Goal: Transaction & Acquisition: Purchase product/service

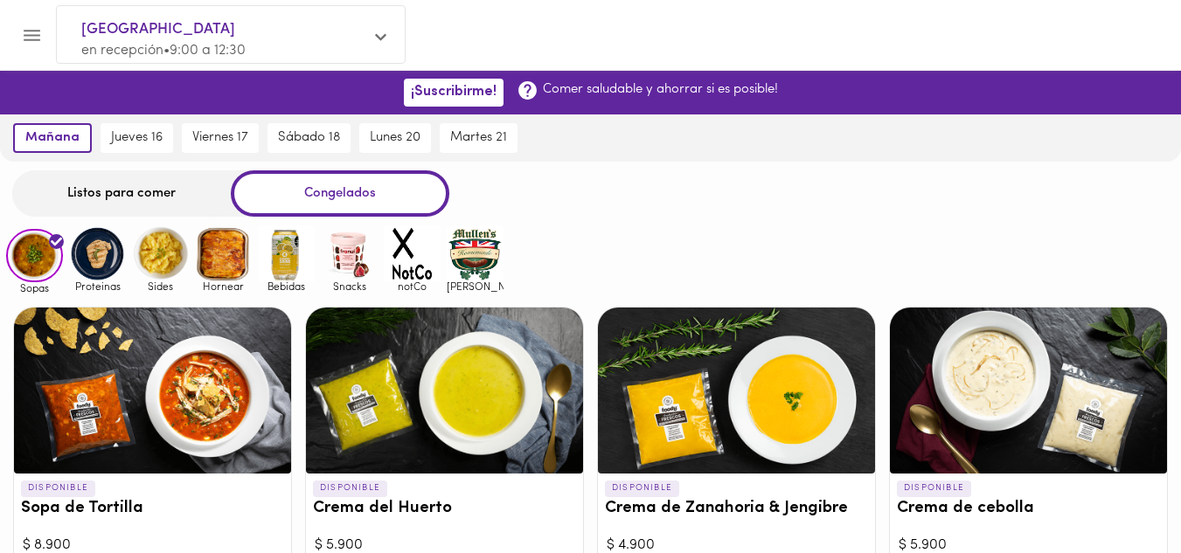
scroll to position [241, 0]
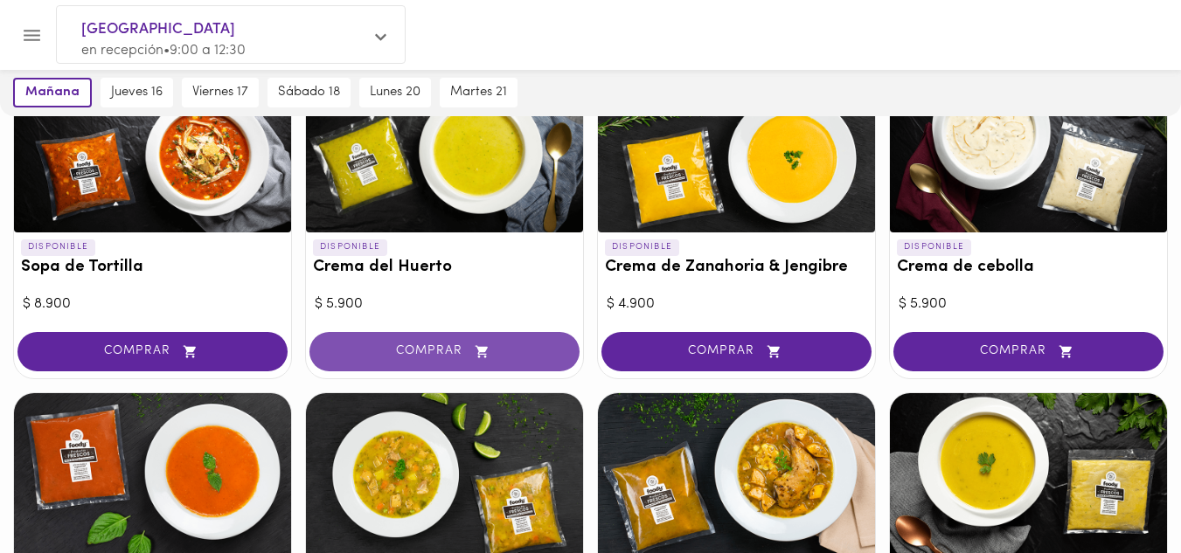
click at [404, 340] on button "COMPRAR" at bounding box center [445, 351] width 270 height 39
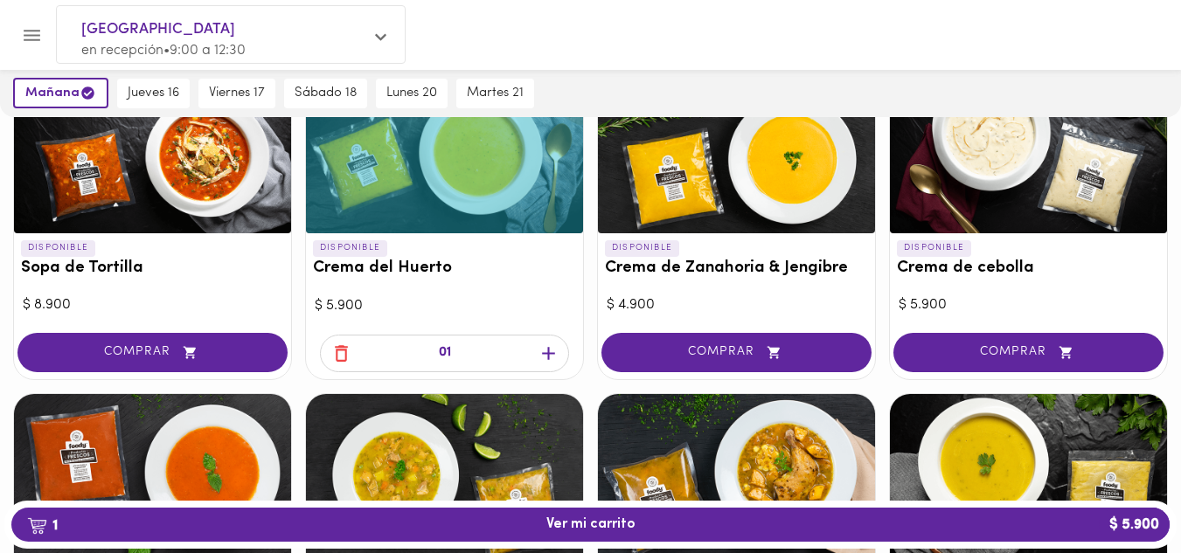
scroll to position [242, 0]
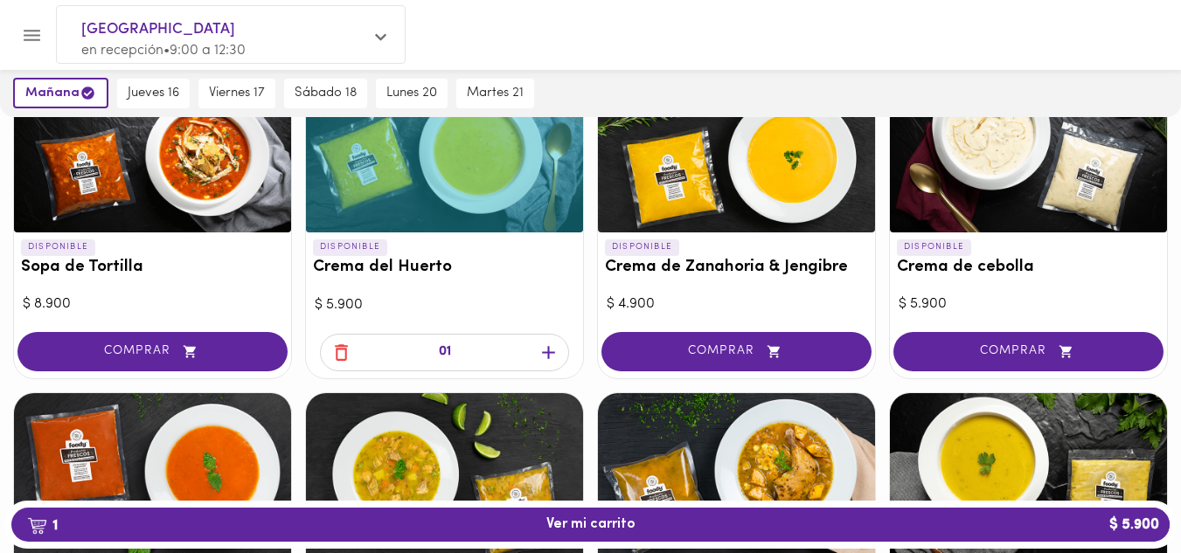
click at [541, 349] on icon "button" at bounding box center [549, 353] width 22 height 22
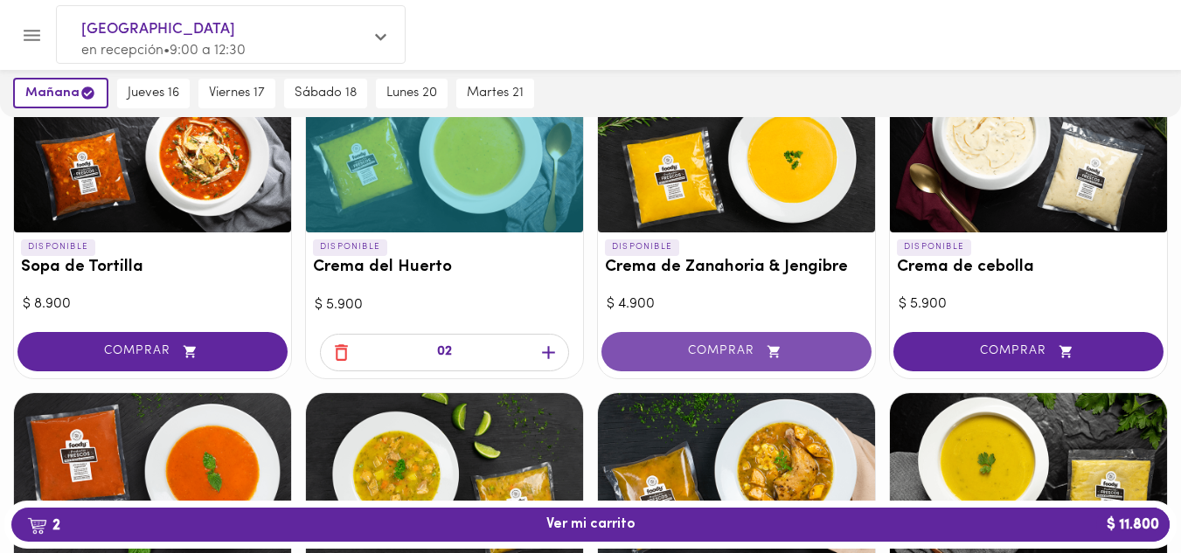
click at [657, 346] on span "COMPRAR" at bounding box center [736, 351] width 226 height 15
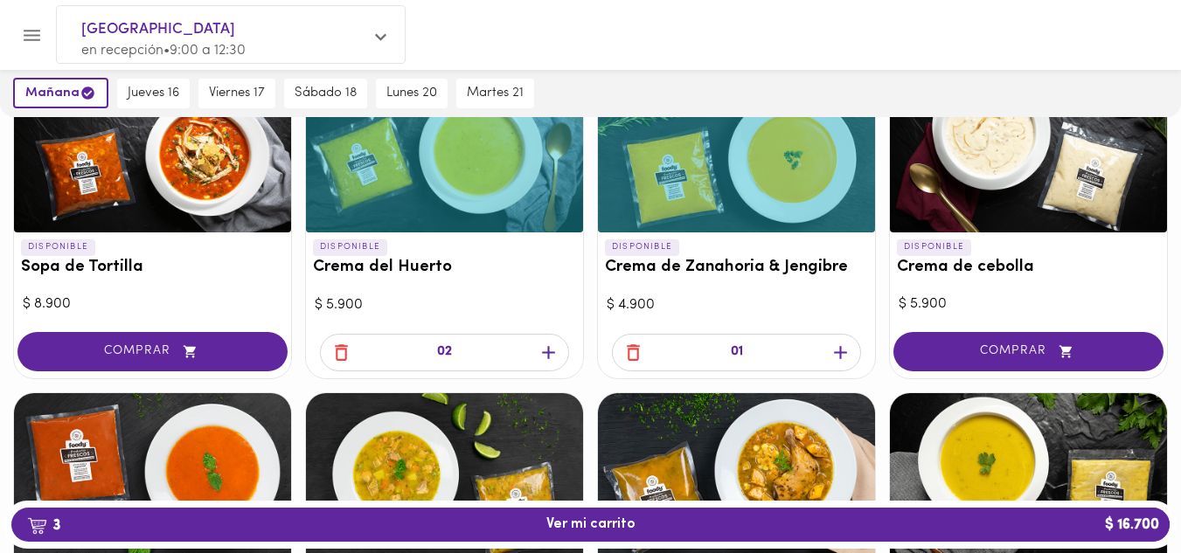
click at [851, 348] on icon "button" at bounding box center [841, 353] width 22 height 22
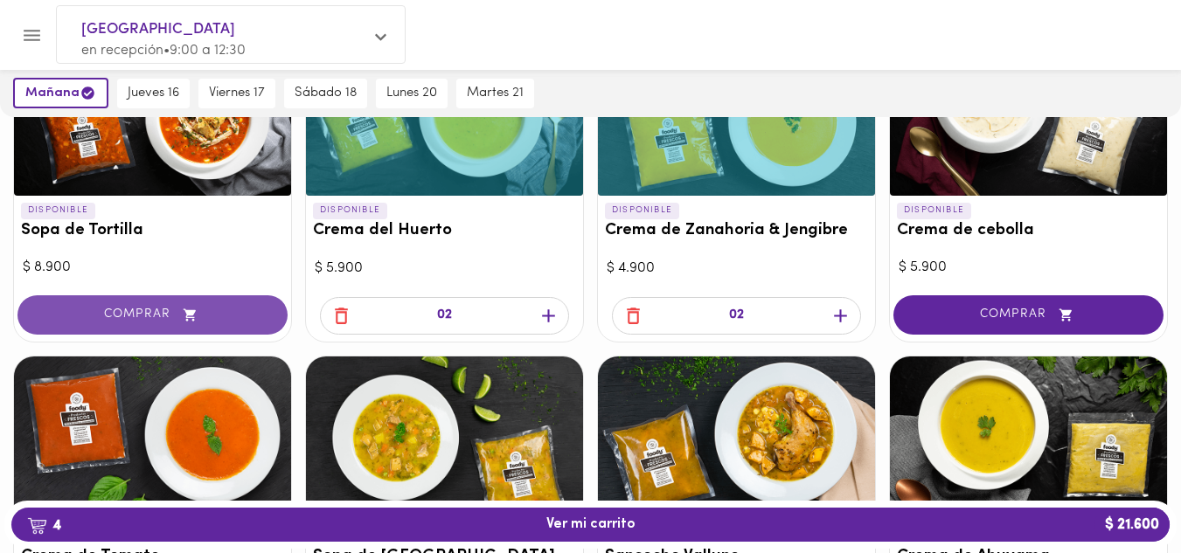
click at [175, 308] on span "COMPRAR" at bounding box center [152, 315] width 226 height 15
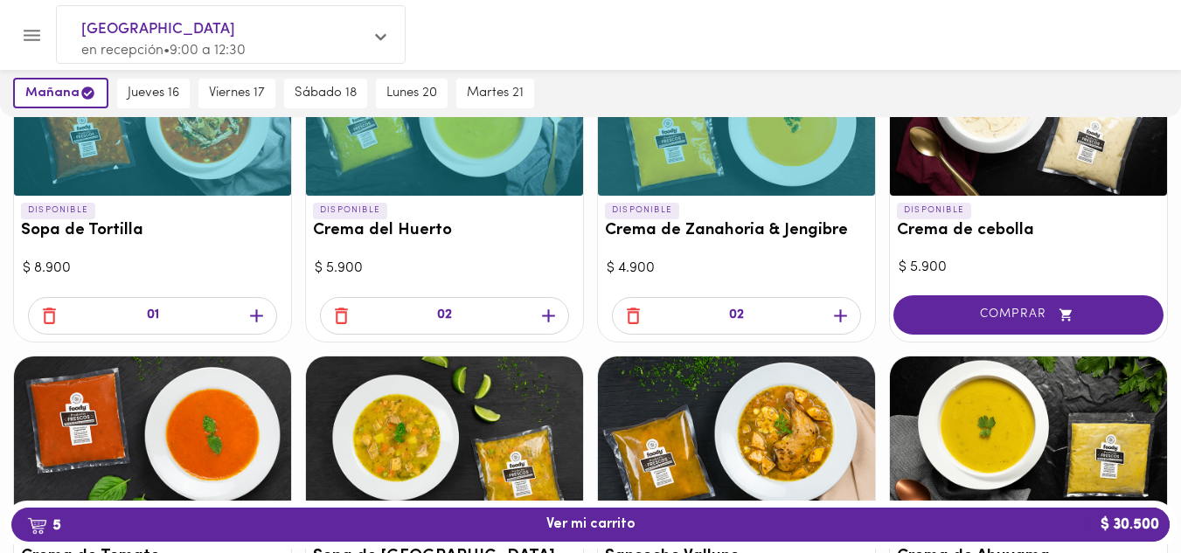
click at [258, 313] on icon "button" at bounding box center [257, 316] width 22 height 22
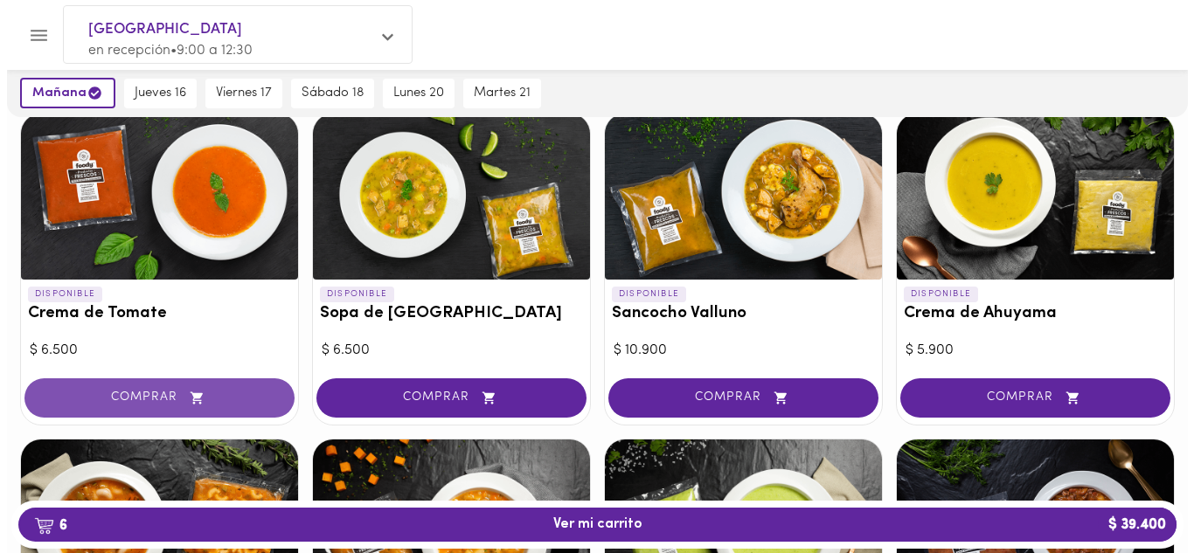
scroll to position [531, 0]
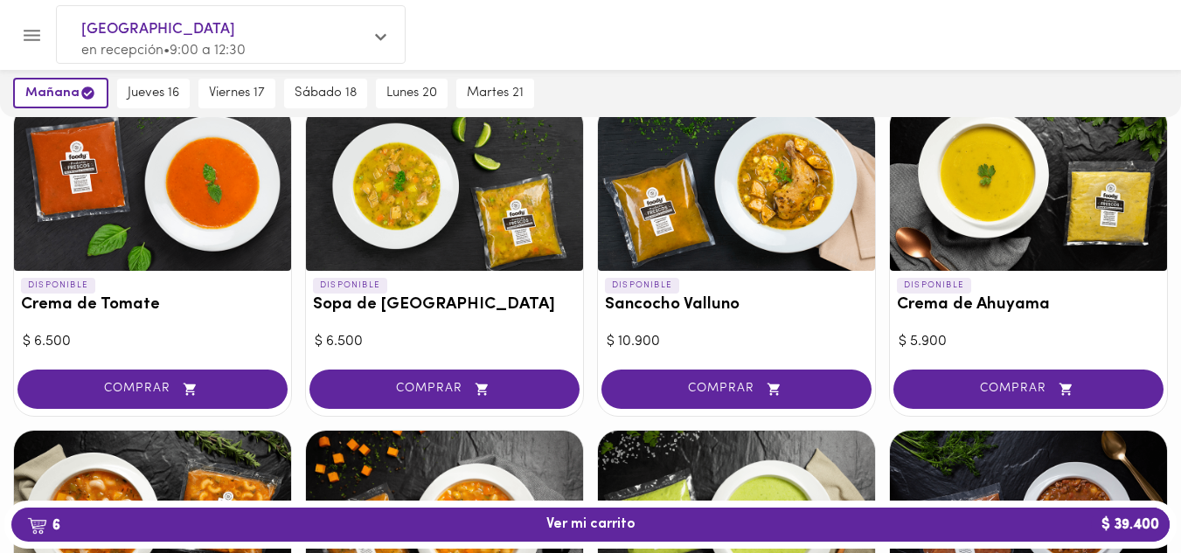
click at [444, 235] on div at bounding box center [444, 188] width 277 height 166
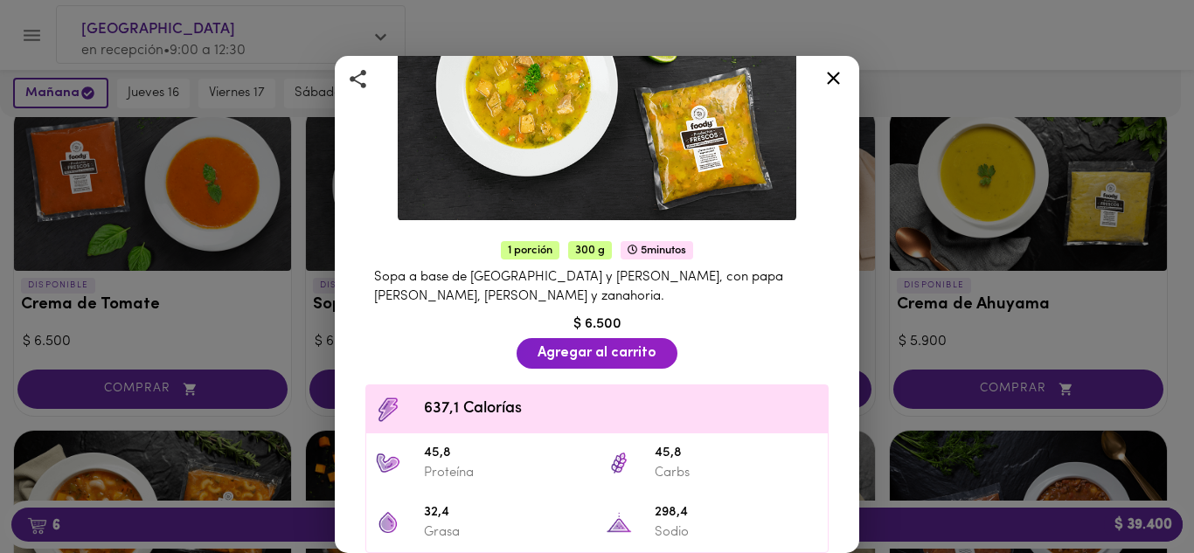
scroll to position [188, 0]
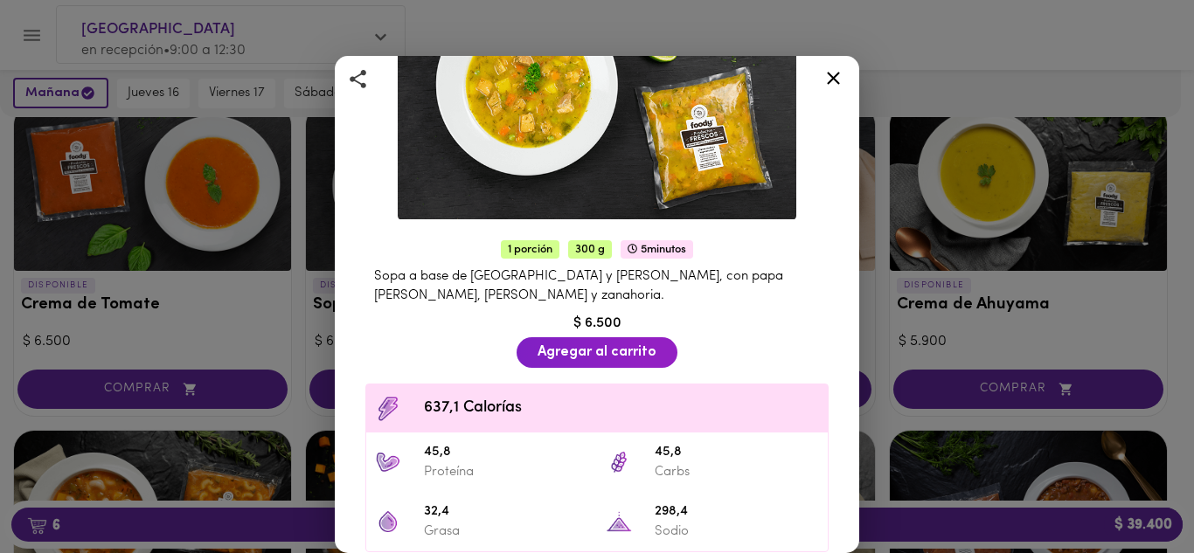
click at [839, 71] on icon at bounding box center [834, 78] width 22 height 22
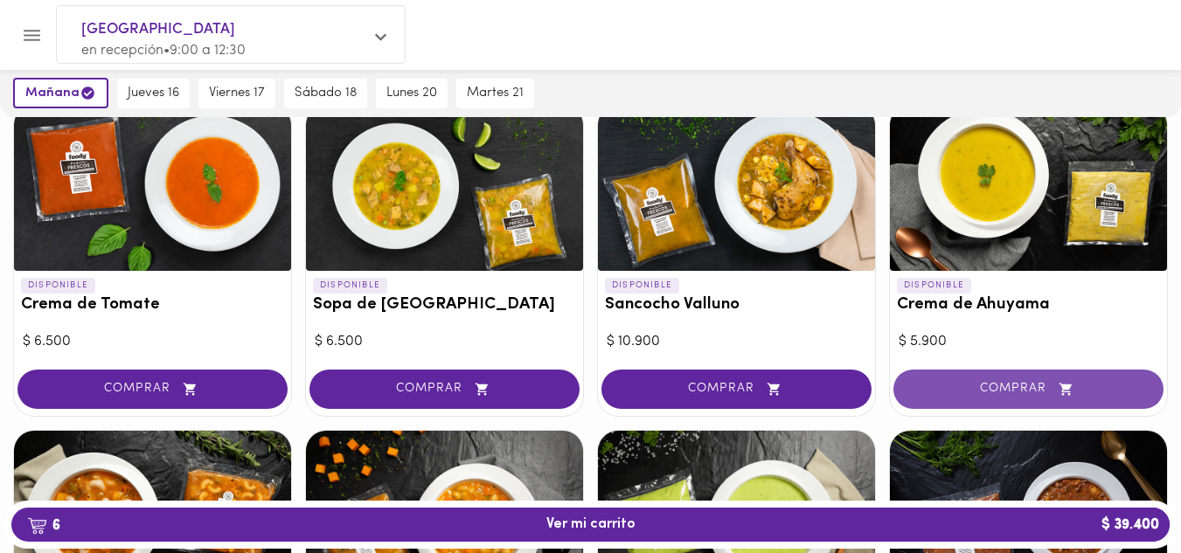
click at [984, 385] on span "COMPRAR" at bounding box center [1028, 389] width 226 height 15
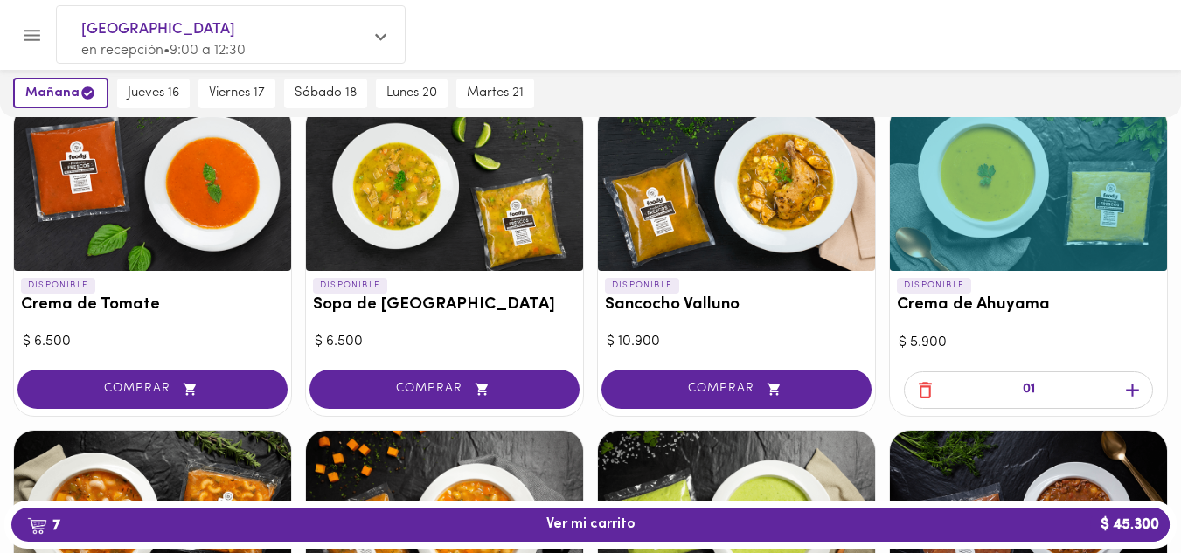
click at [1138, 387] on icon "button" at bounding box center [1133, 390] width 22 height 22
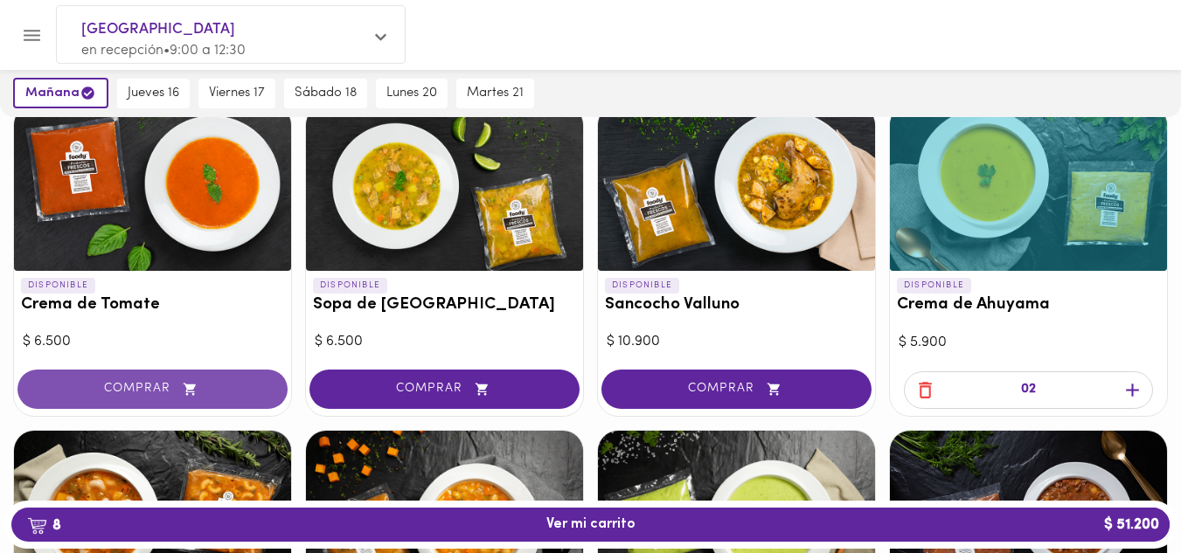
click at [129, 386] on span "COMPRAR" at bounding box center [152, 389] width 226 height 15
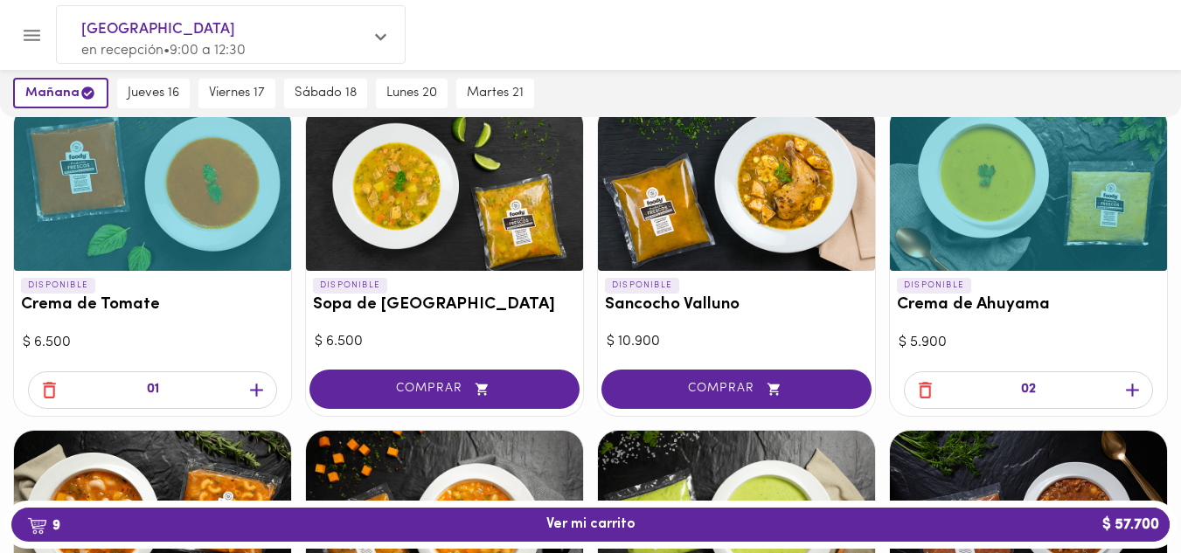
click at [254, 388] on icon "button" at bounding box center [257, 390] width 22 height 22
click at [162, 293] on div "DISPONIBLE Crema de Tomate" at bounding box center [152, 300] width 277 height 58
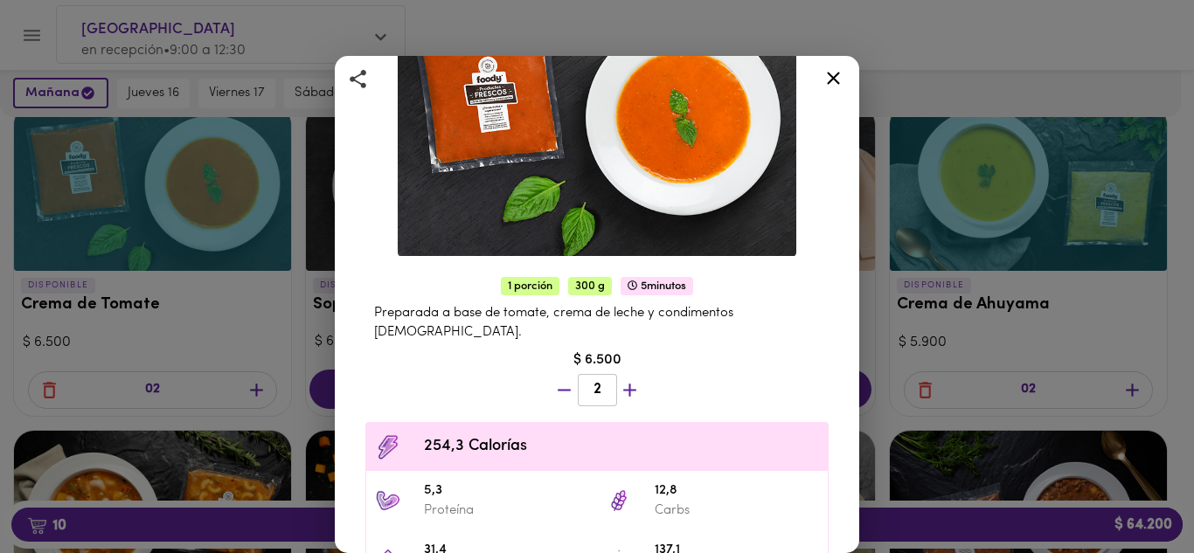
scroll to position [152, 0]
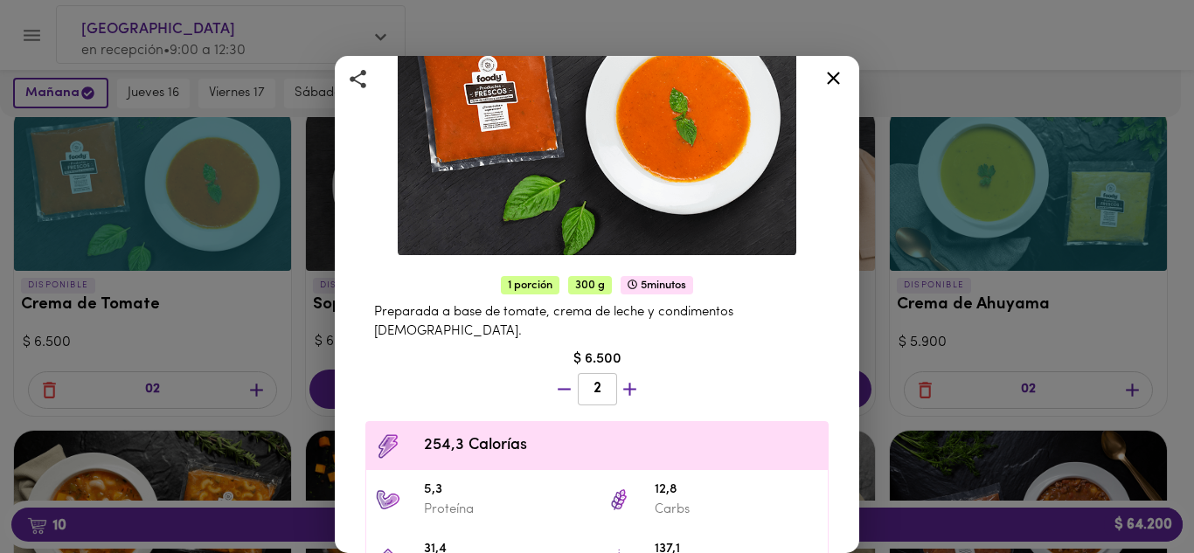
click at [839, 80] on icon at bounding box center [834, 78] width 22 height 22
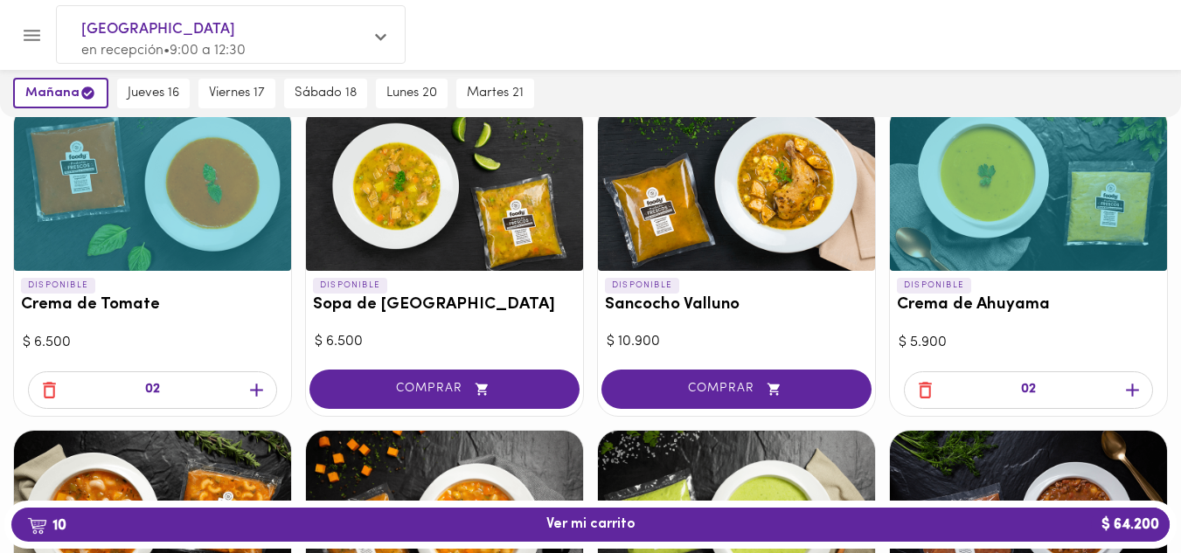
click at [992, 312] on h3 "Crema de Ahuyama" at bounding box center [1028, 305] width 263 height 18
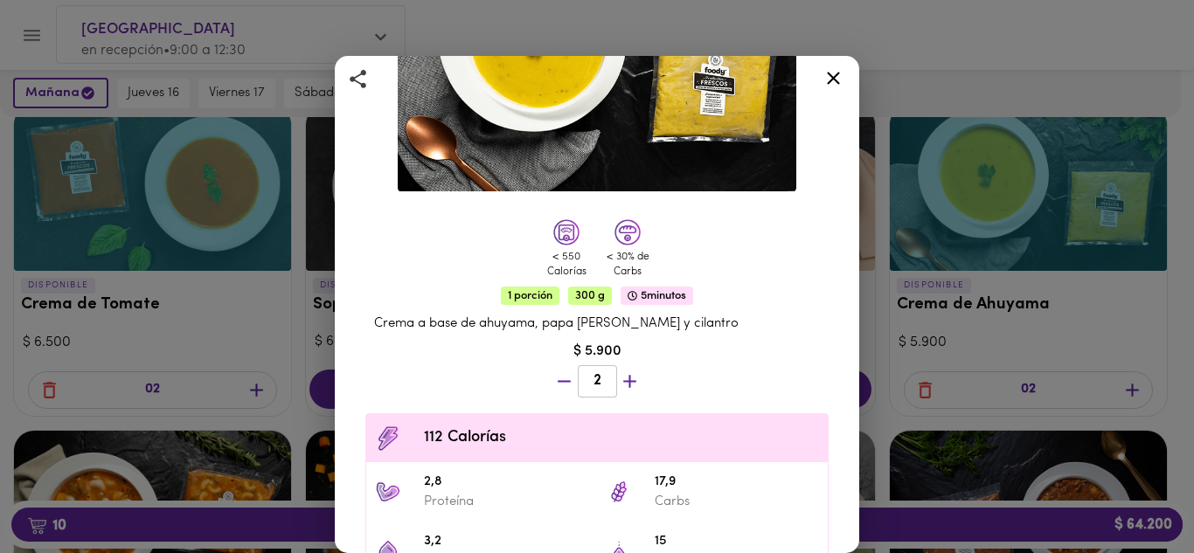
scroll to position [218, 0]
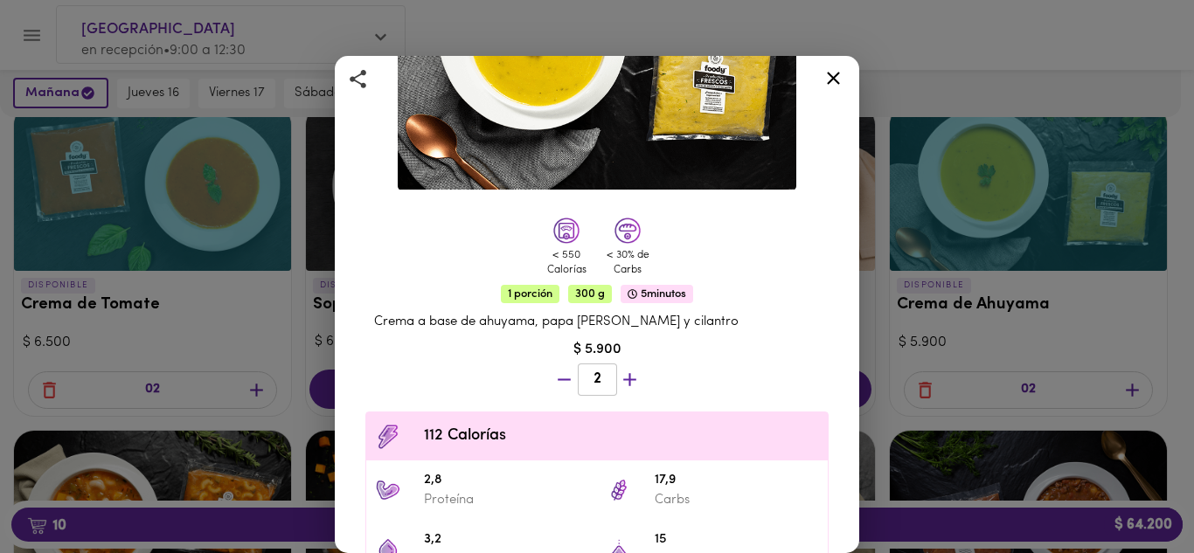
click at [831, 77] on icon at bounding box center [834, 78] width 22 height 22
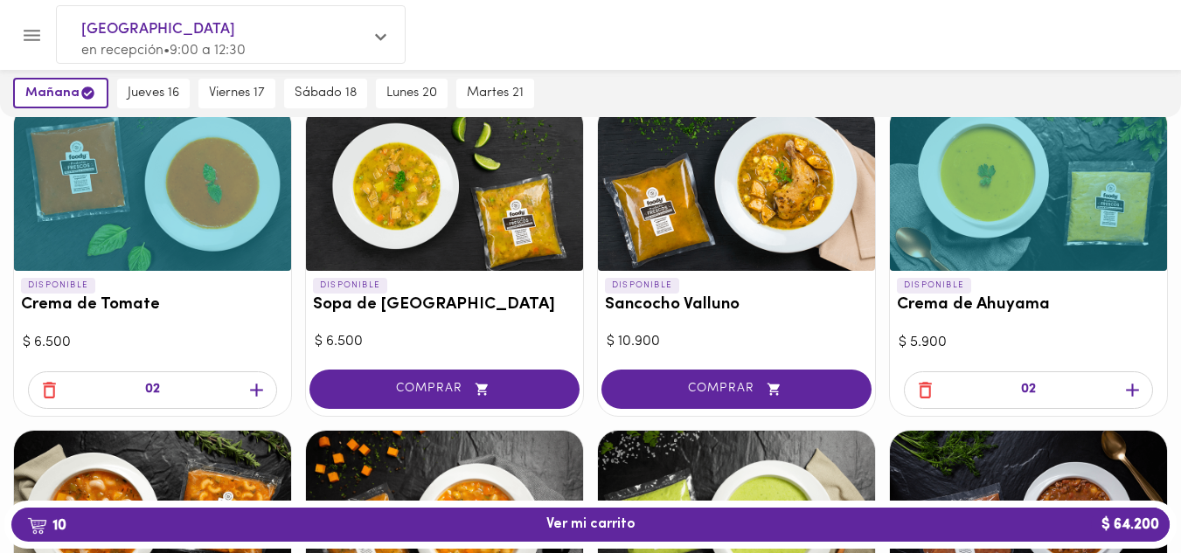
click at [1128, 387] on icon "button" at bounding box center [1133, 390] width 22 height 22
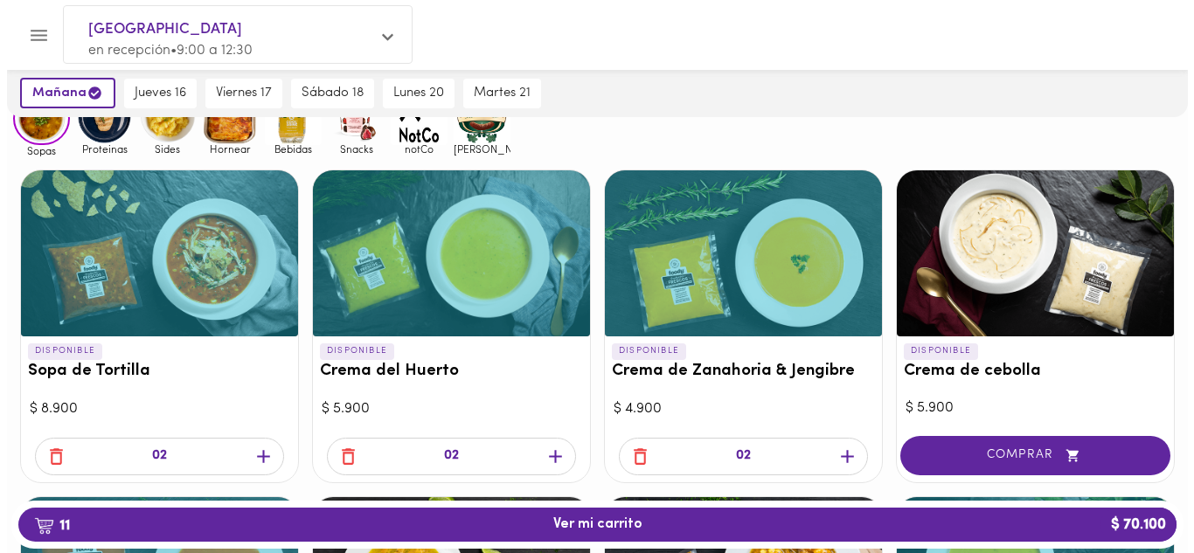
scroll to position [137, 0]
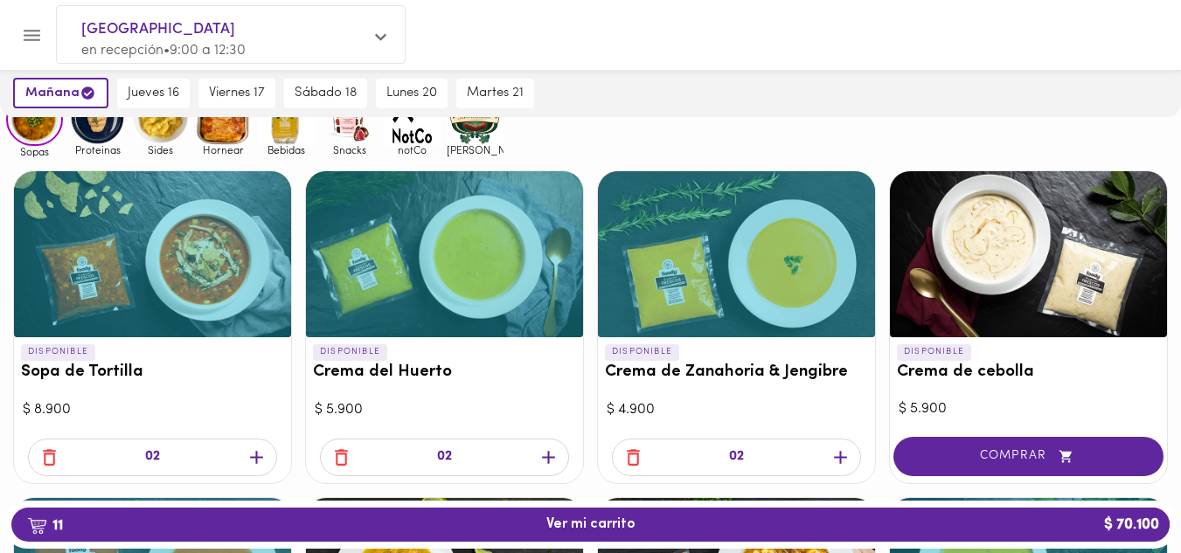
click at [452, 346] on div "DISPONIBLE Crema [PERSON_NAME]" at bounding box center [444, 366] width 277 height 58
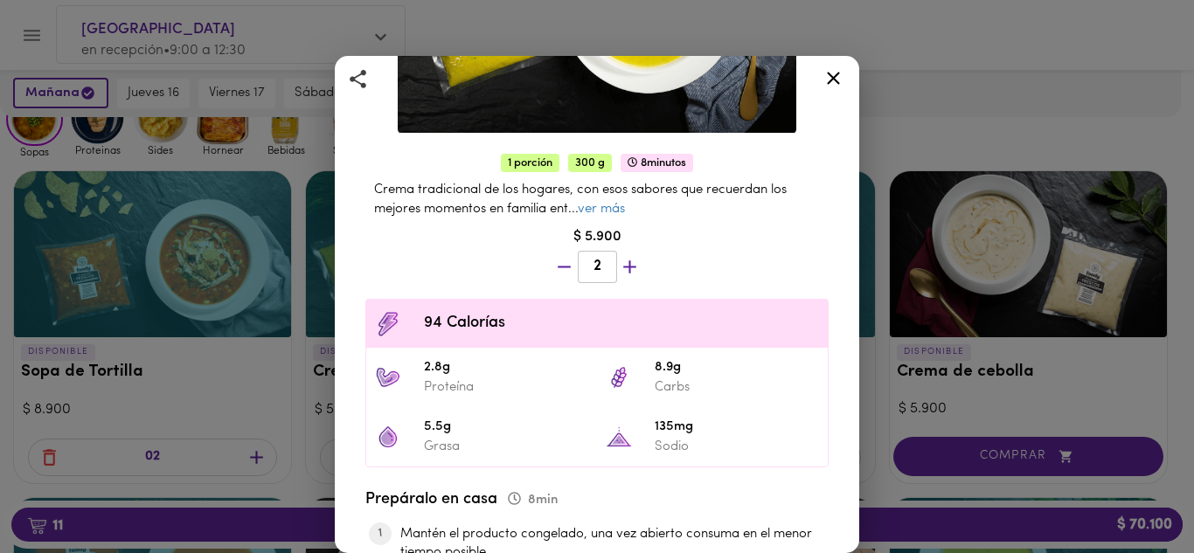
scroll to position [275, 0]
click at [828, 83] on icon at bounding box center [833, 78] width 13 height 13
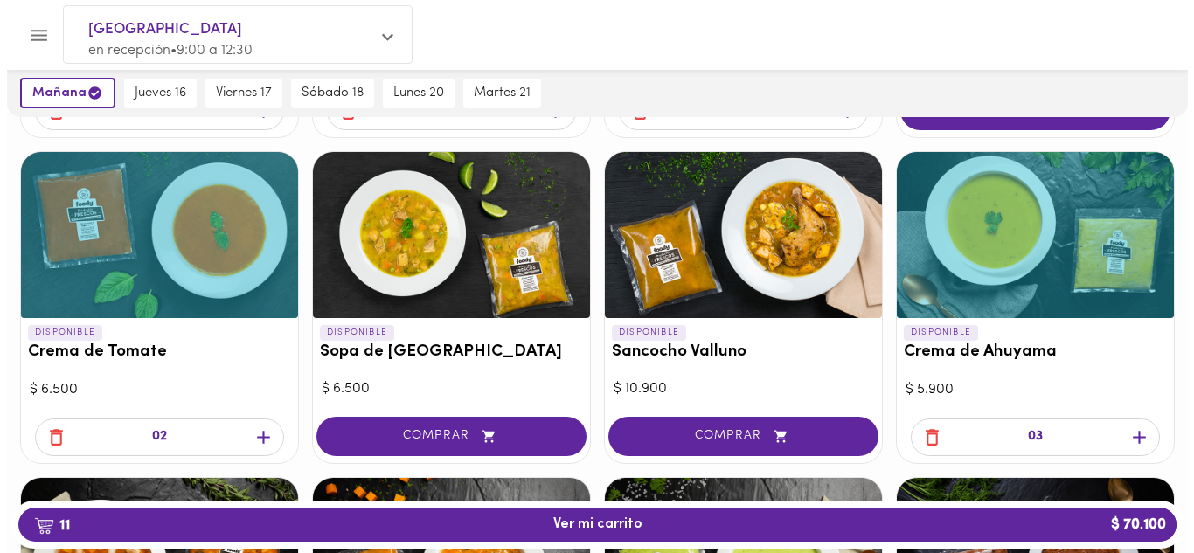
scroll to position [477, 0]
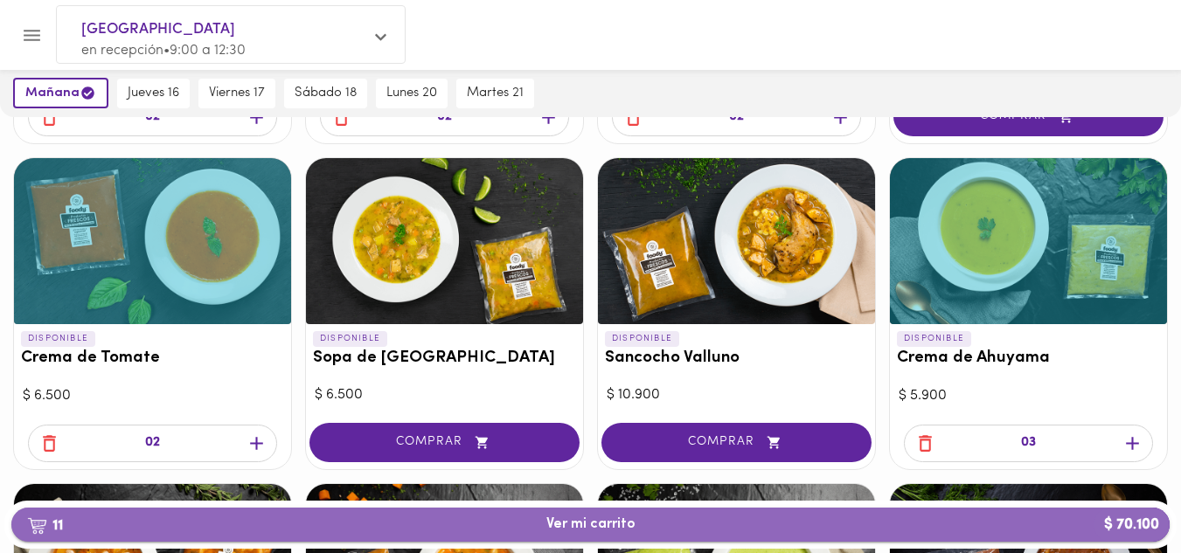
click at [664, 514] on button "11 Ver mi carrito $ 70.100" at bounding box center [590, 525] width 1158 height 34
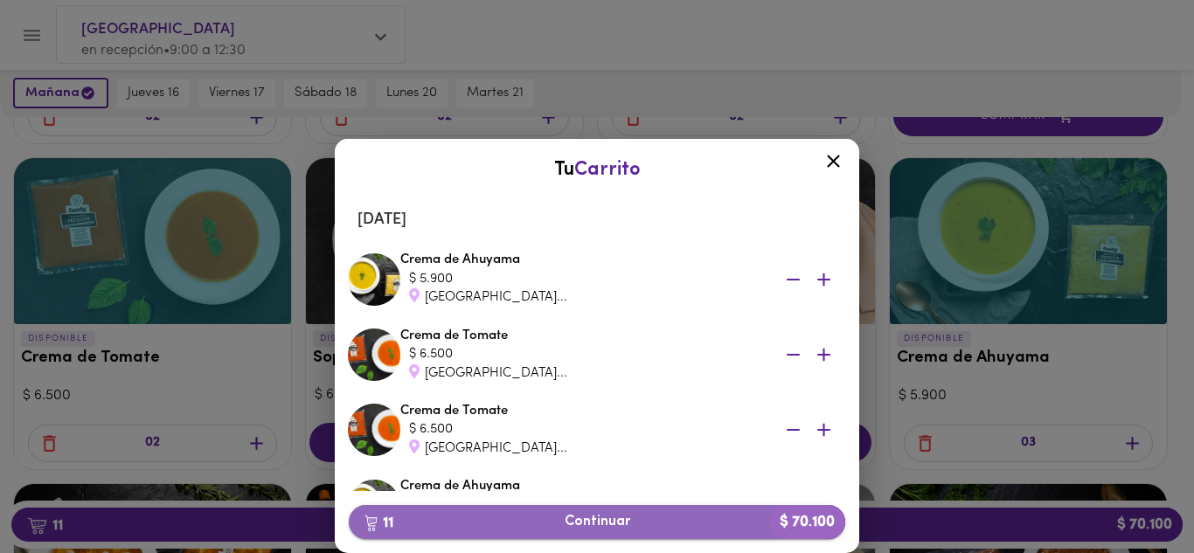
click at [649, 527] on span "11 Continuar $ 70.100" at bounding box center [597, 522] width 469 height 17
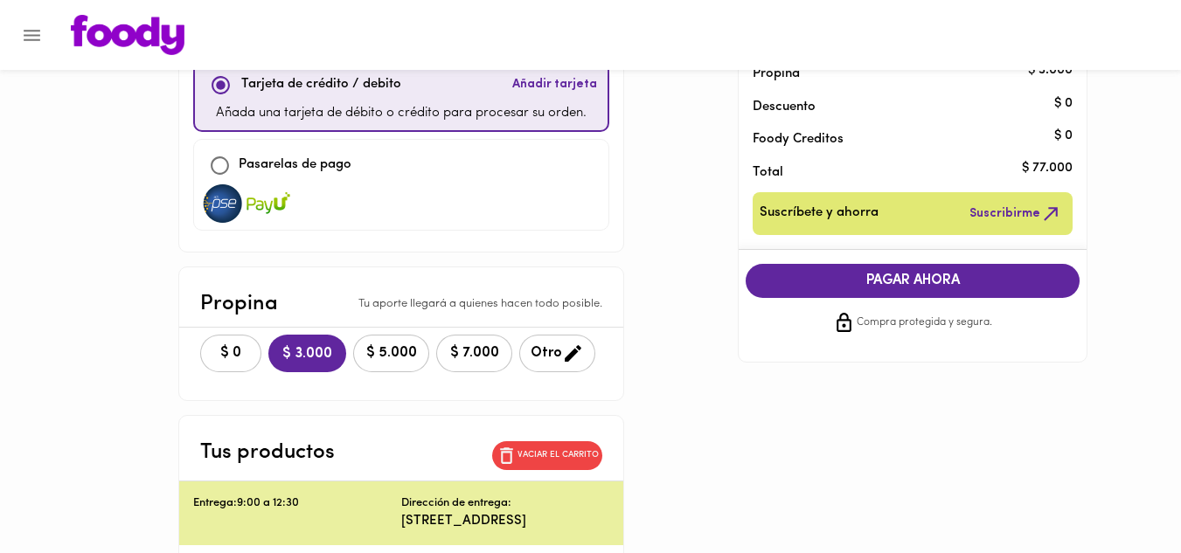
scroll to position [177, 0]
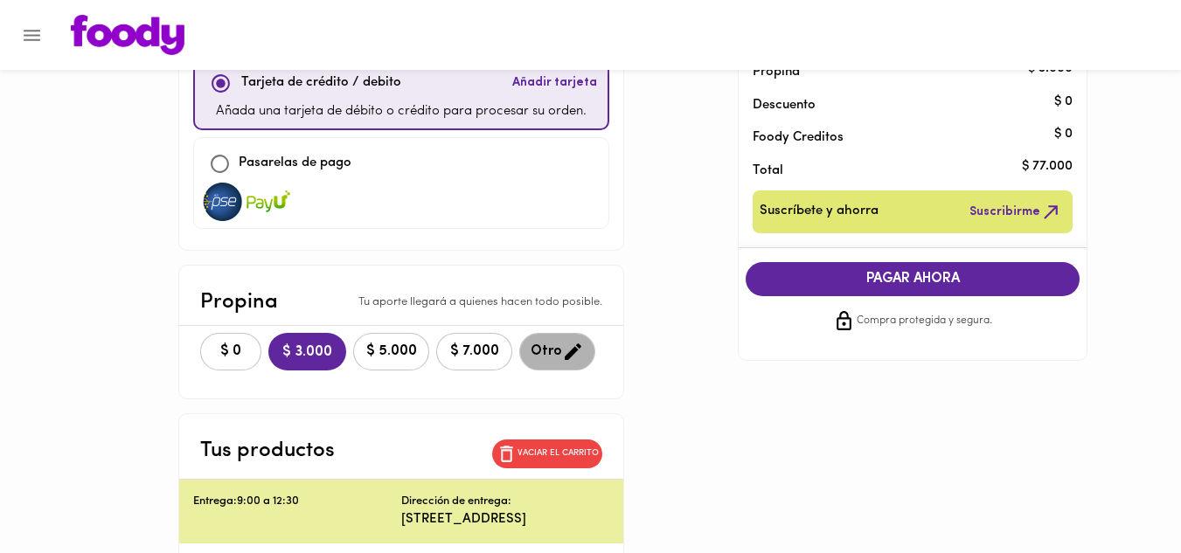
click at [535, 356] on span "Otro" at bounding box center [557, 352] width 53 height 22
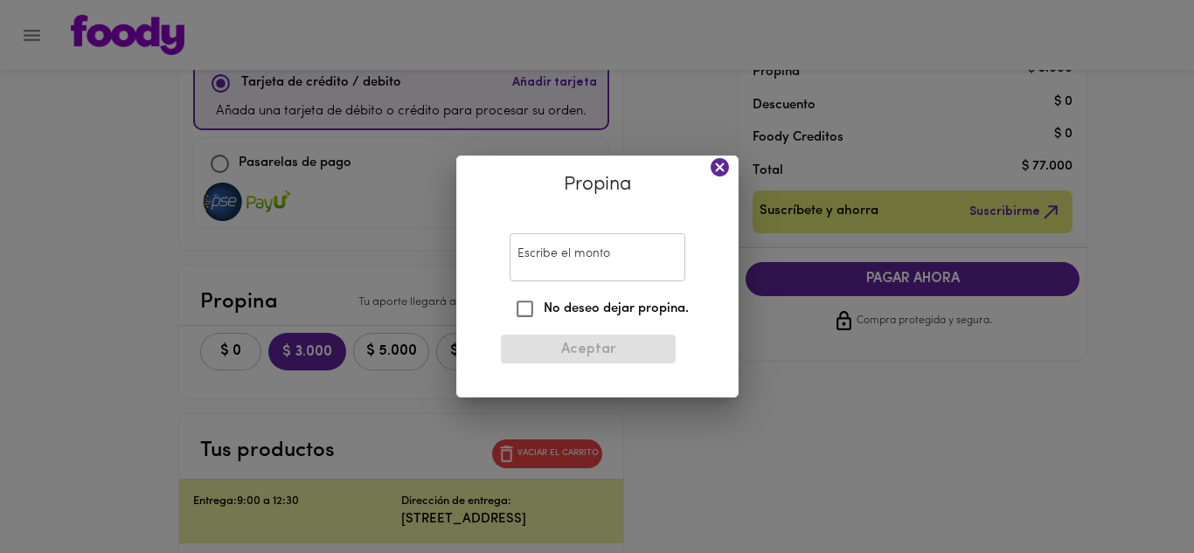
click at [553, 263] on input "Escribe el monto" at bounding box center [598, 257] width 176 height 48
type input "0"
click at [535, 303] on input "No deseo dejar propina." at bounding box center [525, 309] width 38 height 38
checkbox input "true"
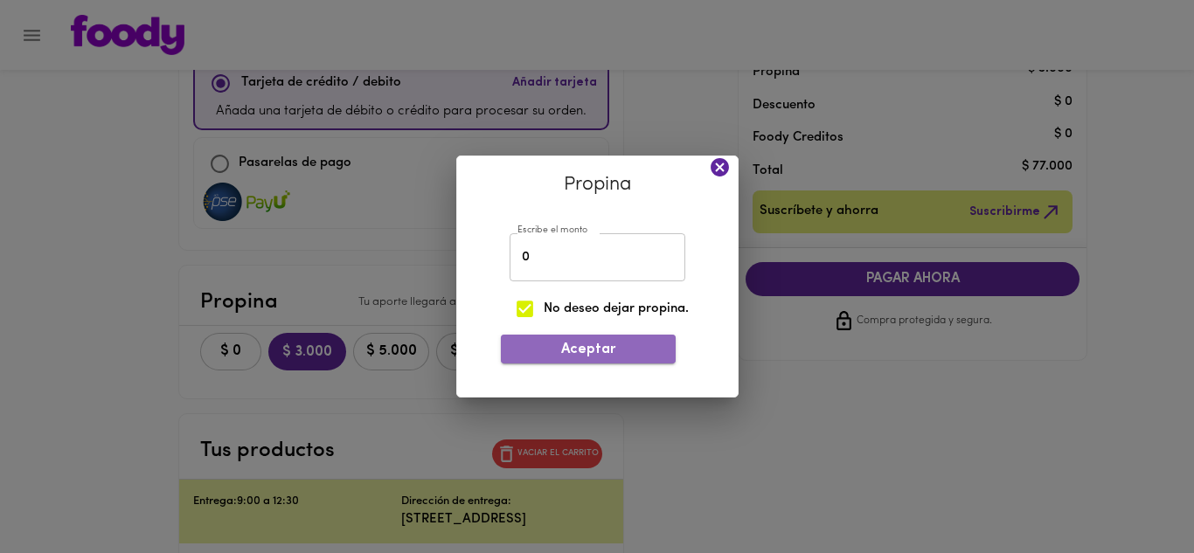
click at [550, 350] on span "Aceptar" at bounding box center [588, 350] width 147 height 17
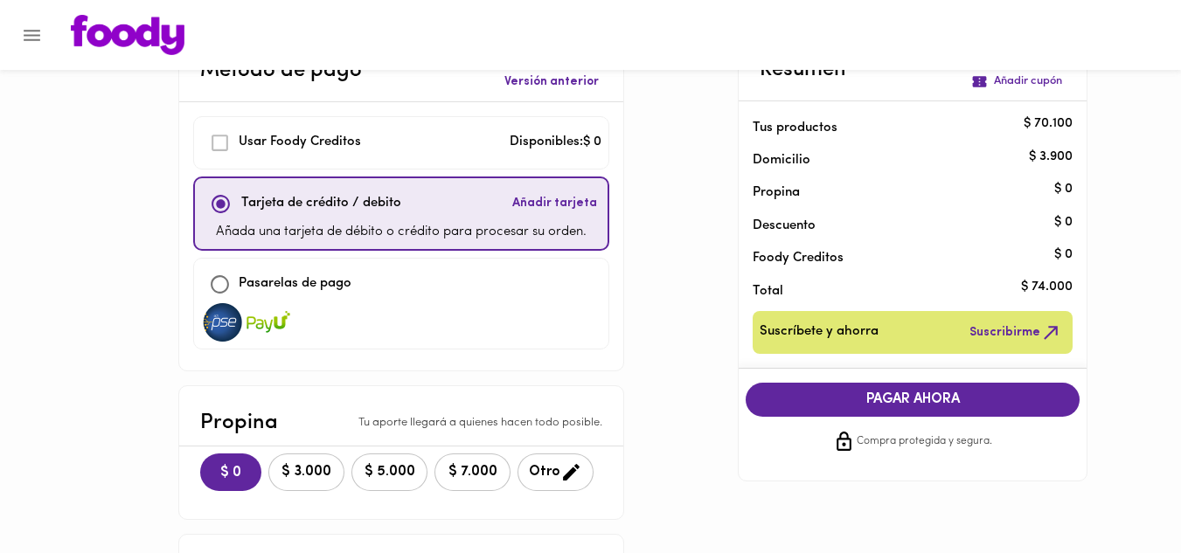
scroll to position [52, 0]
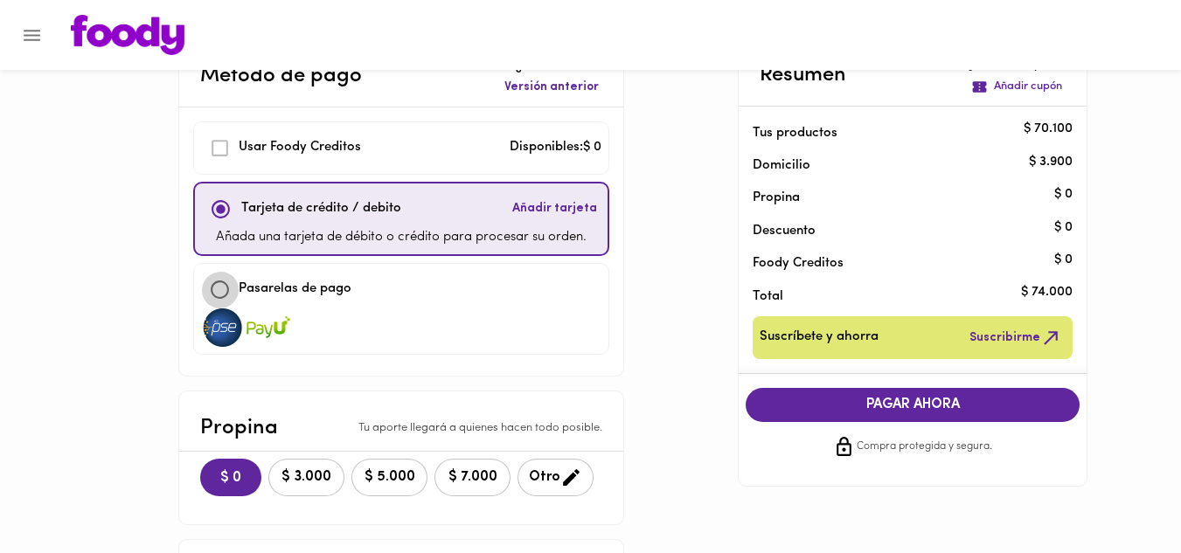
click at [220, 295] on input "checkbox" at bounding box center [220, 290] width 38 height 38
checkbox input "true"
checkbox input "false"
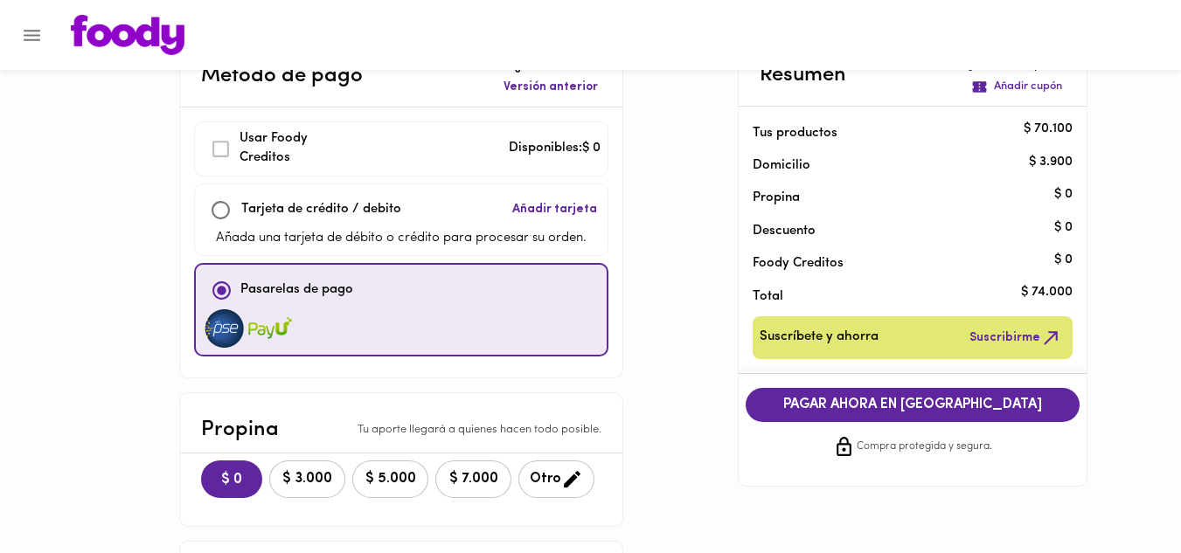
click at [234, 326] on img at bounding box center [225, 329] width 44 height 38
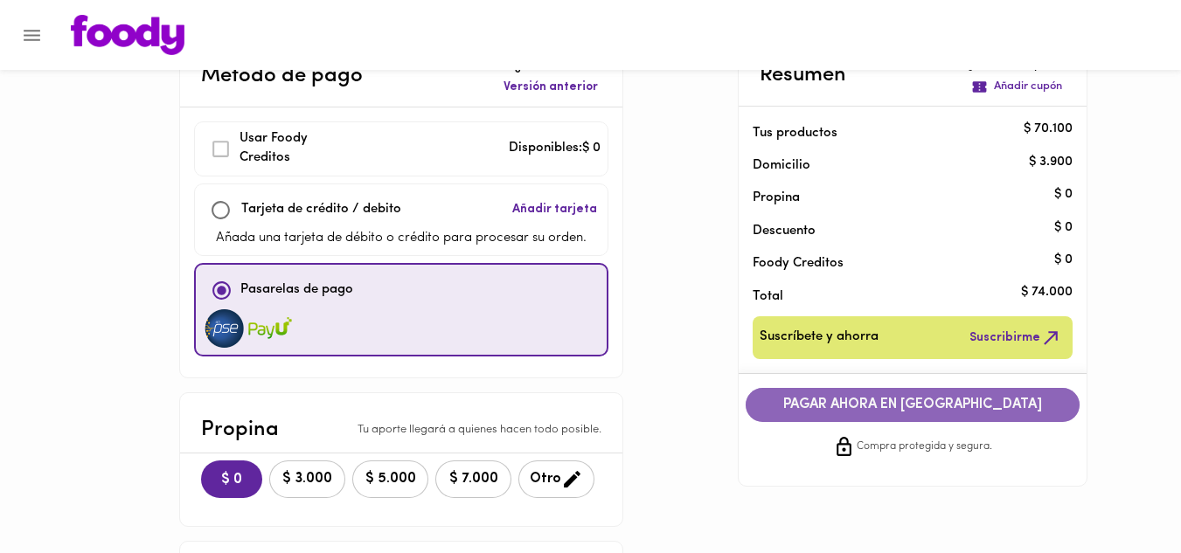
click at [858, 407] on span "PAGAR AHORA EN [GEOGRAPHIC_DATA]" at bounding box center [912, 405] width 299 height 17
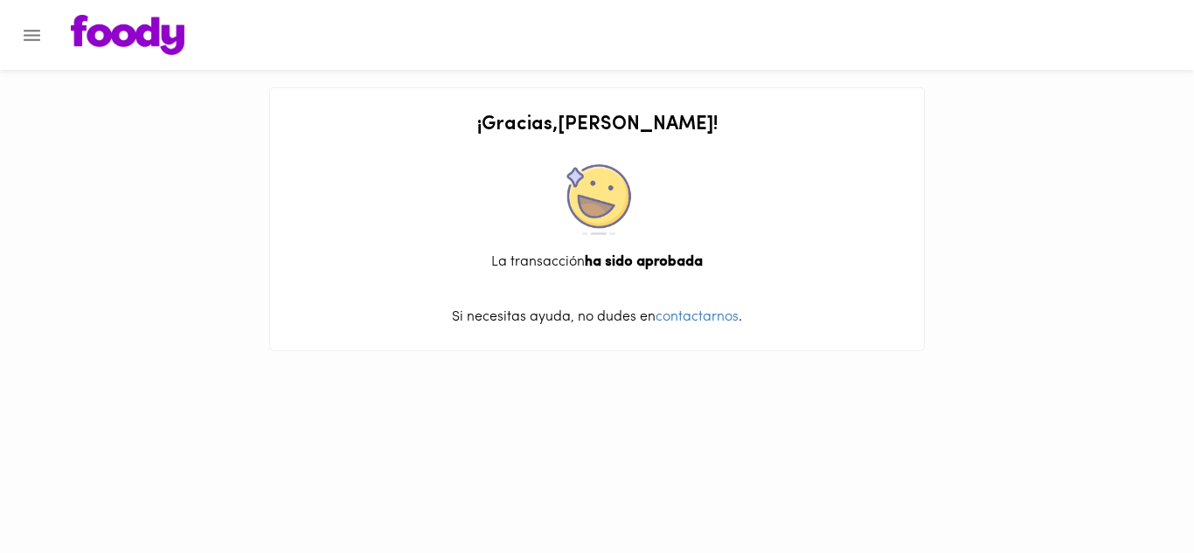
click at [37, 41] on icon "Menu" at bounding box center [32, 35] width 22 height 22
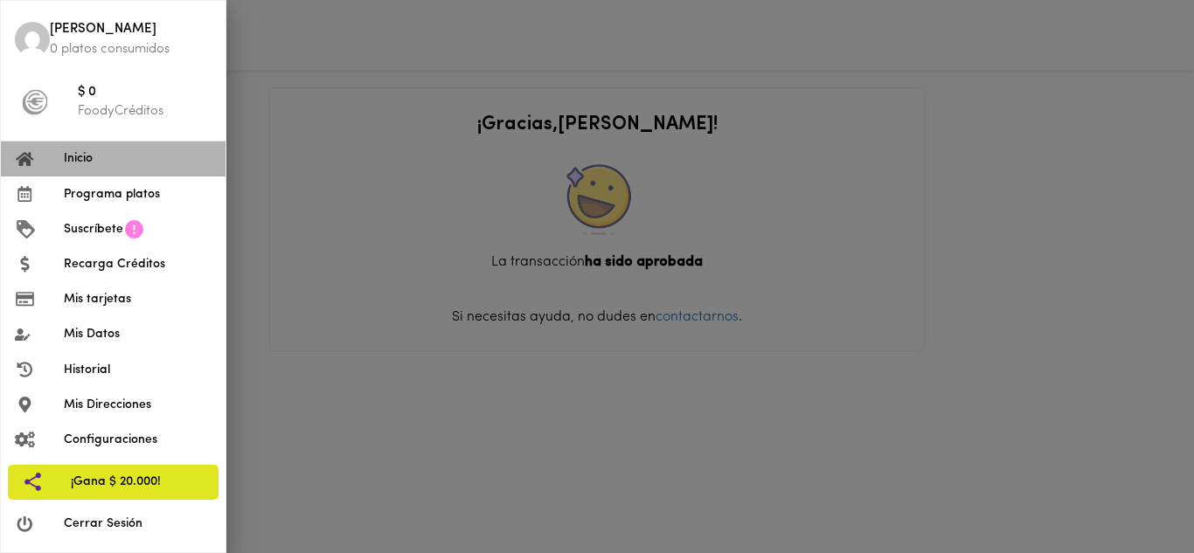
click at [73, 164] on span "Inicio" at bounding box center [138, 159] width 148 height 18
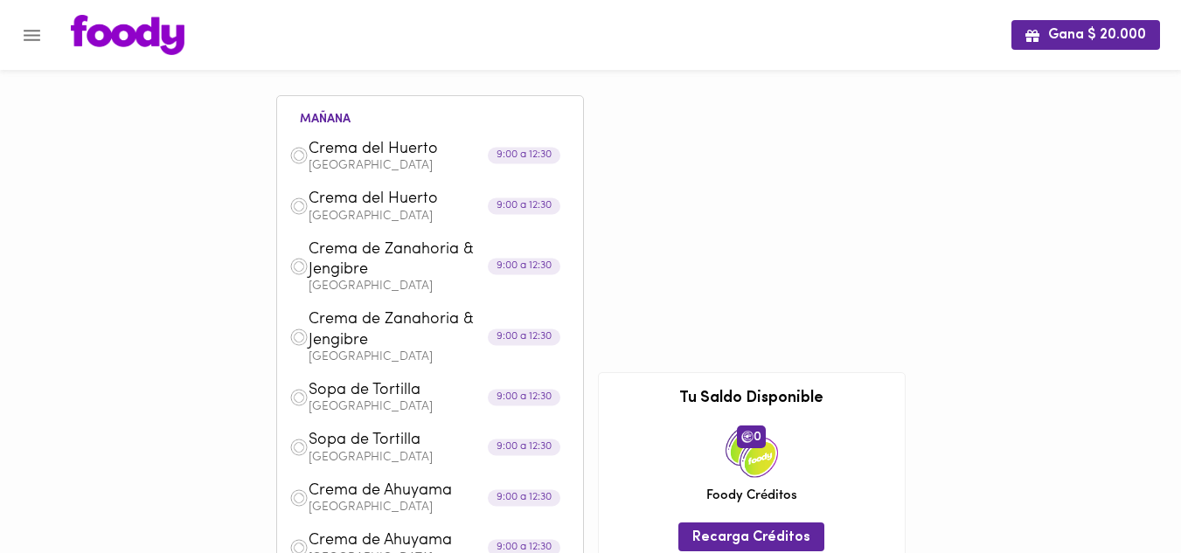
click at [303, 275] on img at bounding box center [298, 266] width 19 height 19
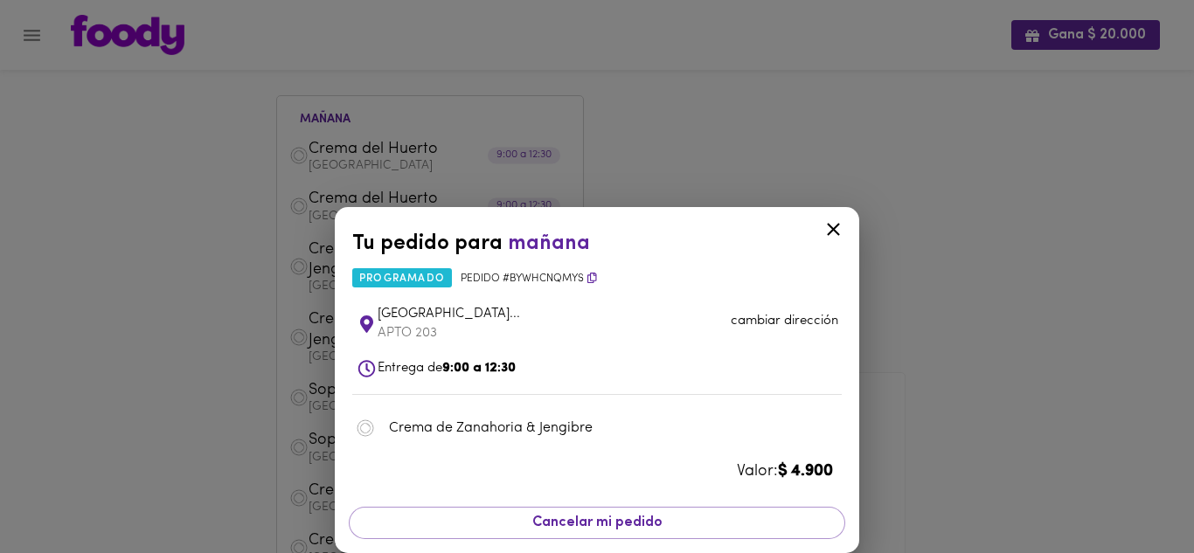
click at [831, 221] on icon at bounding box center [834, 230] width 22 height 22
